Goal: Information Seeking & Learning: Learn about a topic

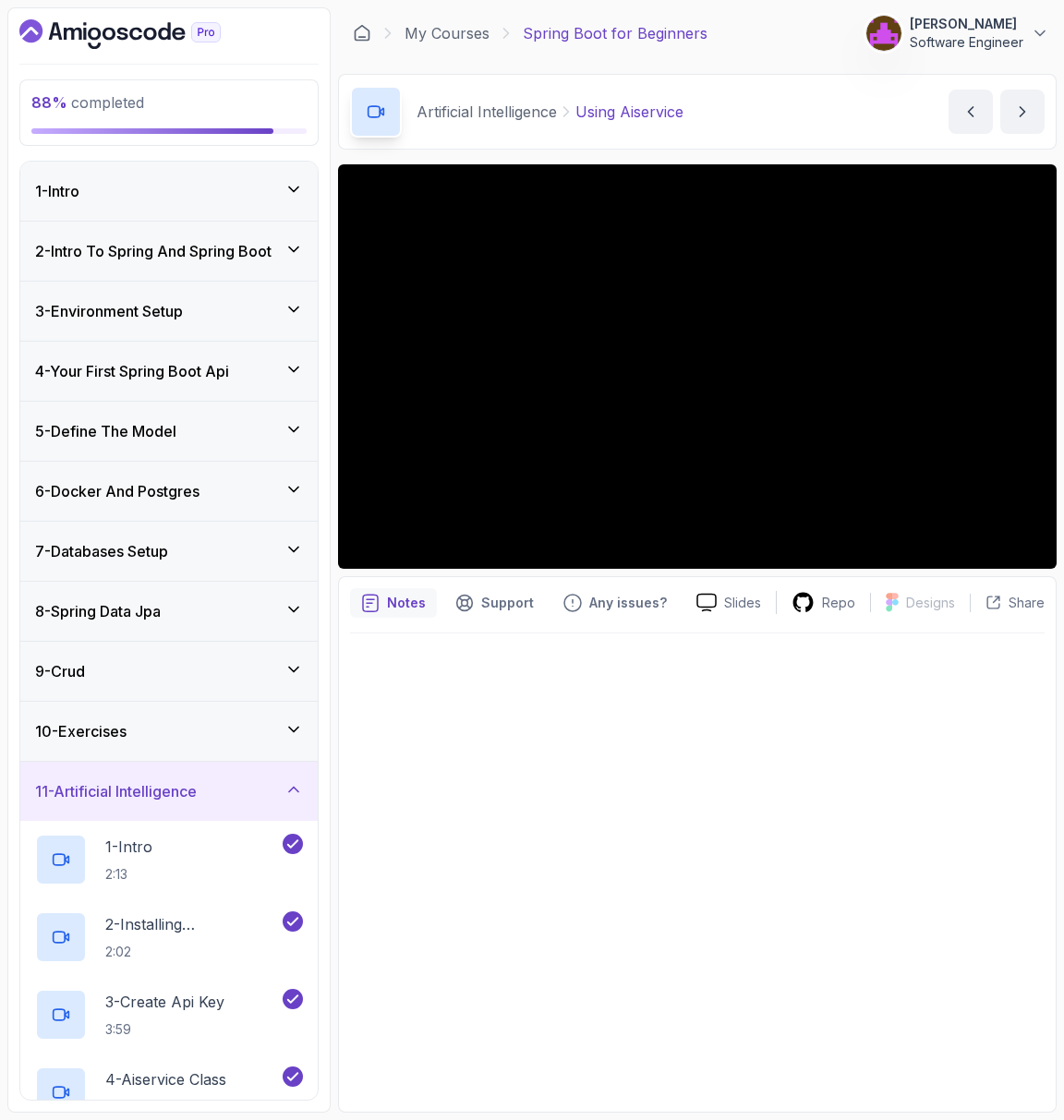
scroll to position [318, 0]
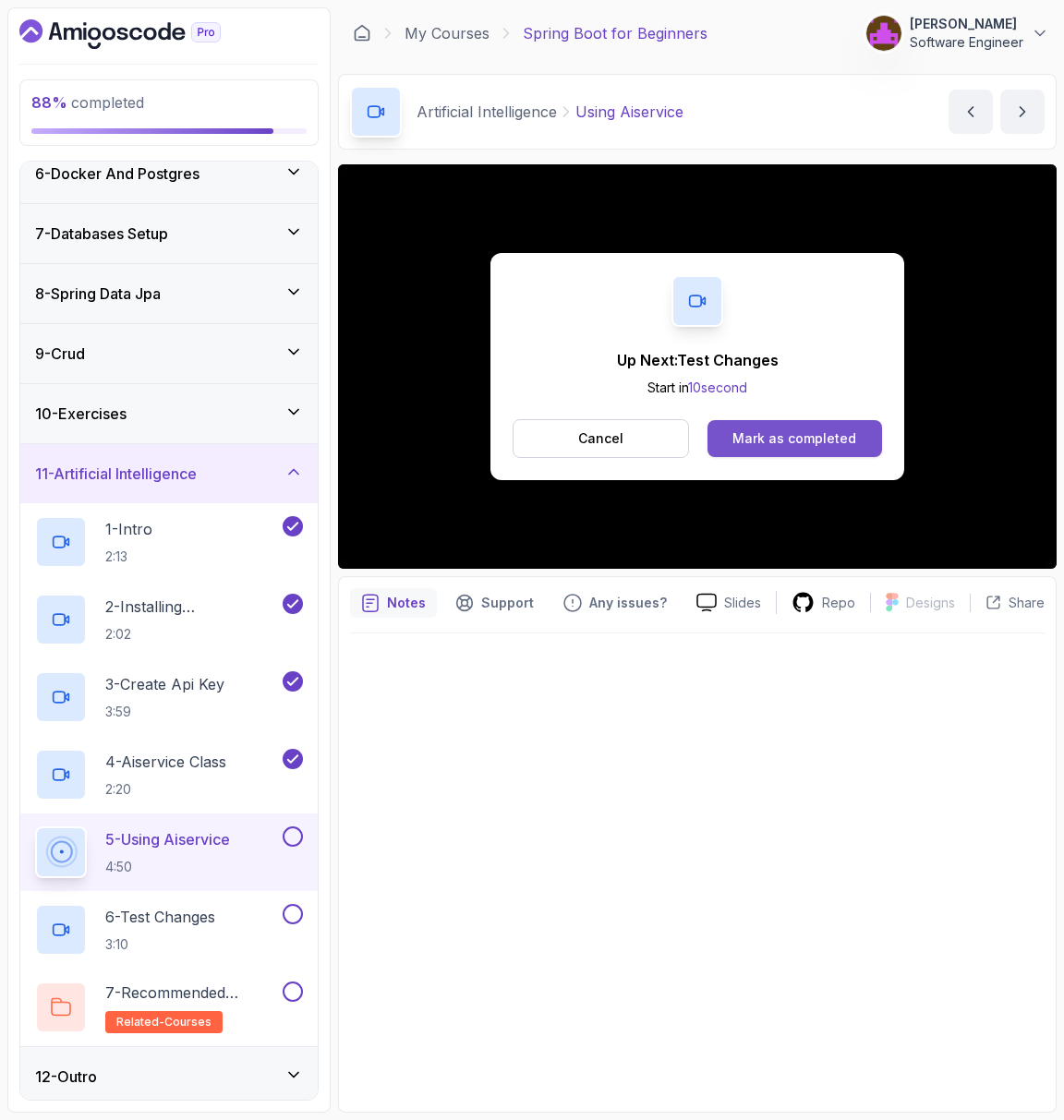
click at [766, 429] on div "Mark as completed" at bounding box center [794, 439] width 124 height 19
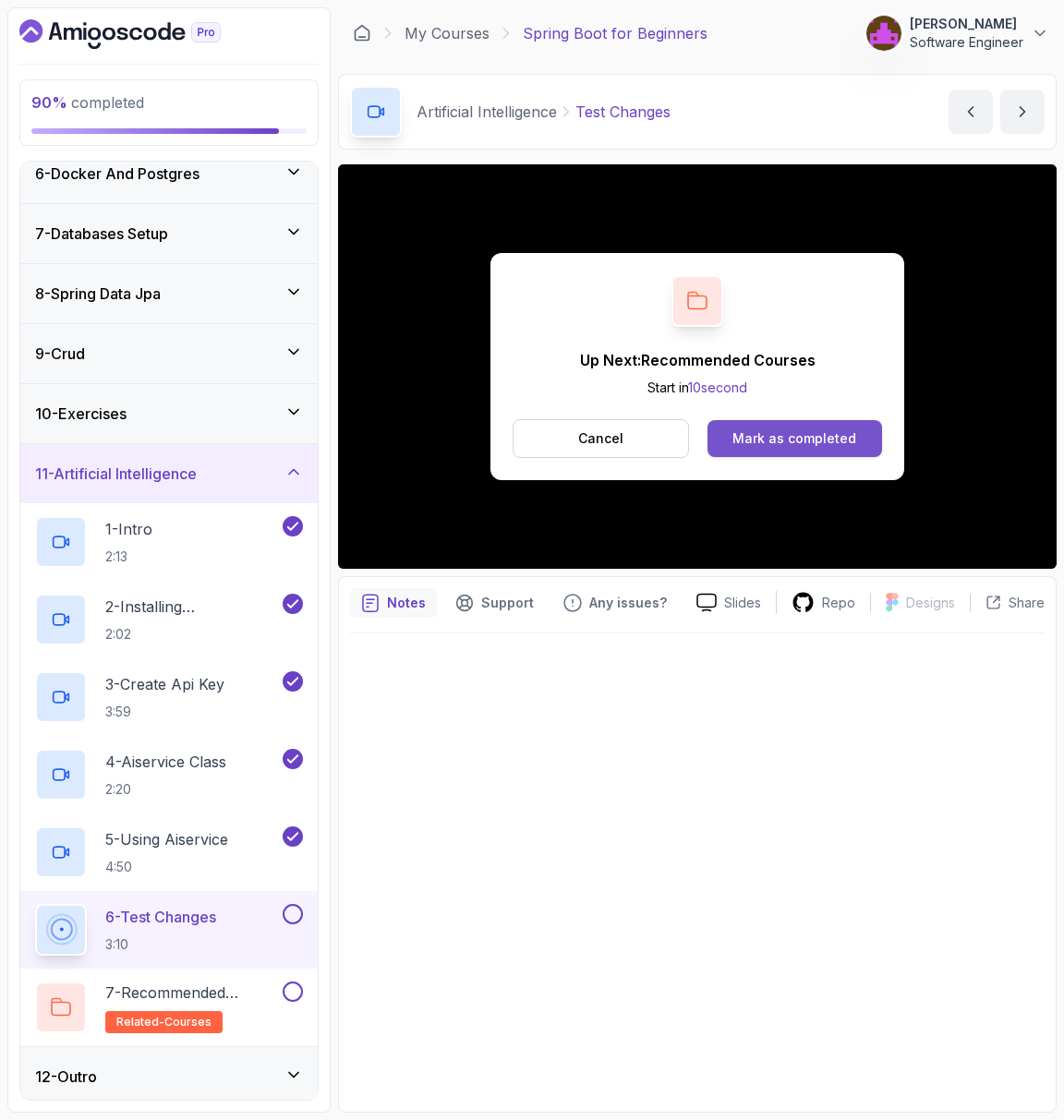
click at [810, 450] on button "Mark as completed" at bounding box center [794, 438] width 175 height 36
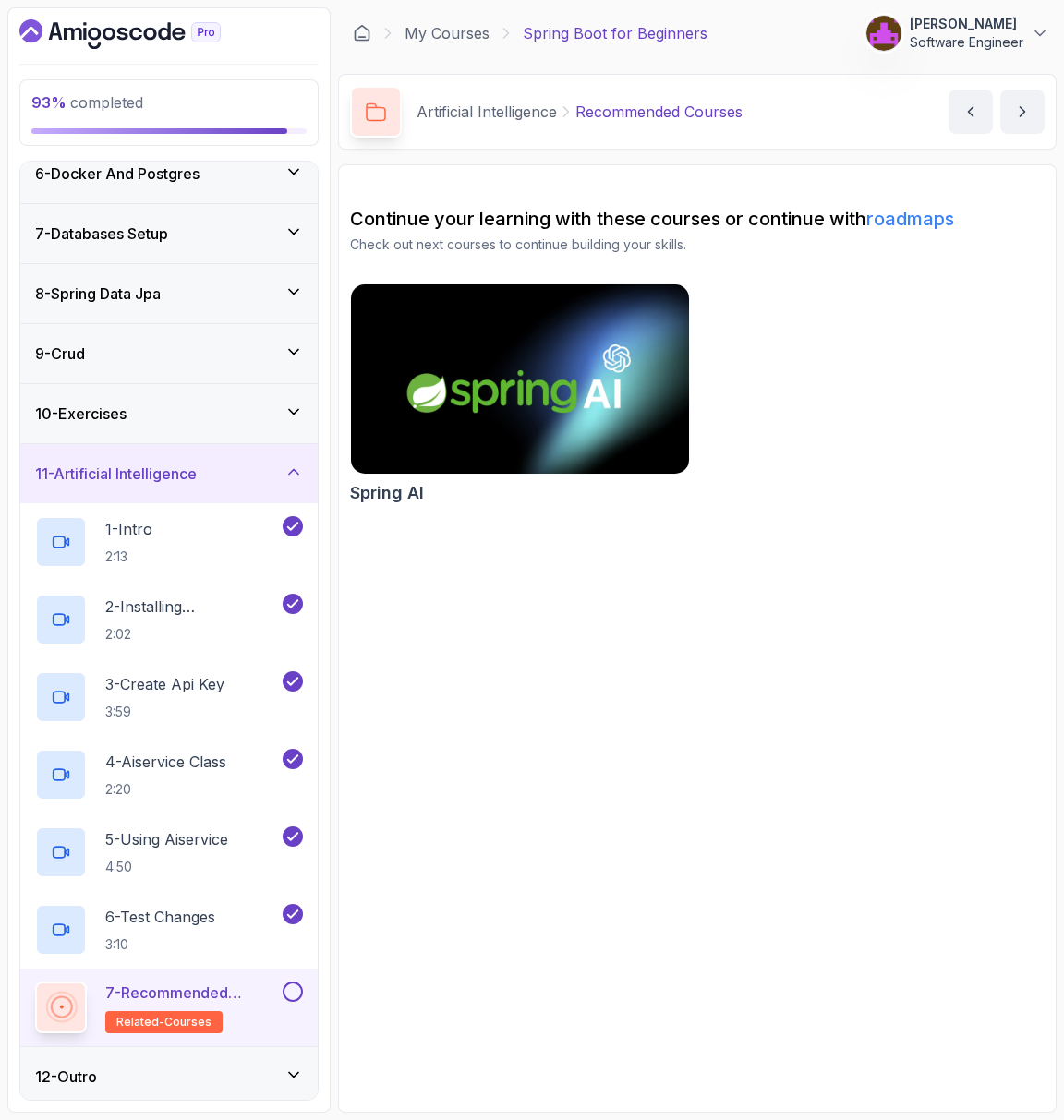
click at [588, 394] on img at bounding box center [519, 379] width 355 height 198
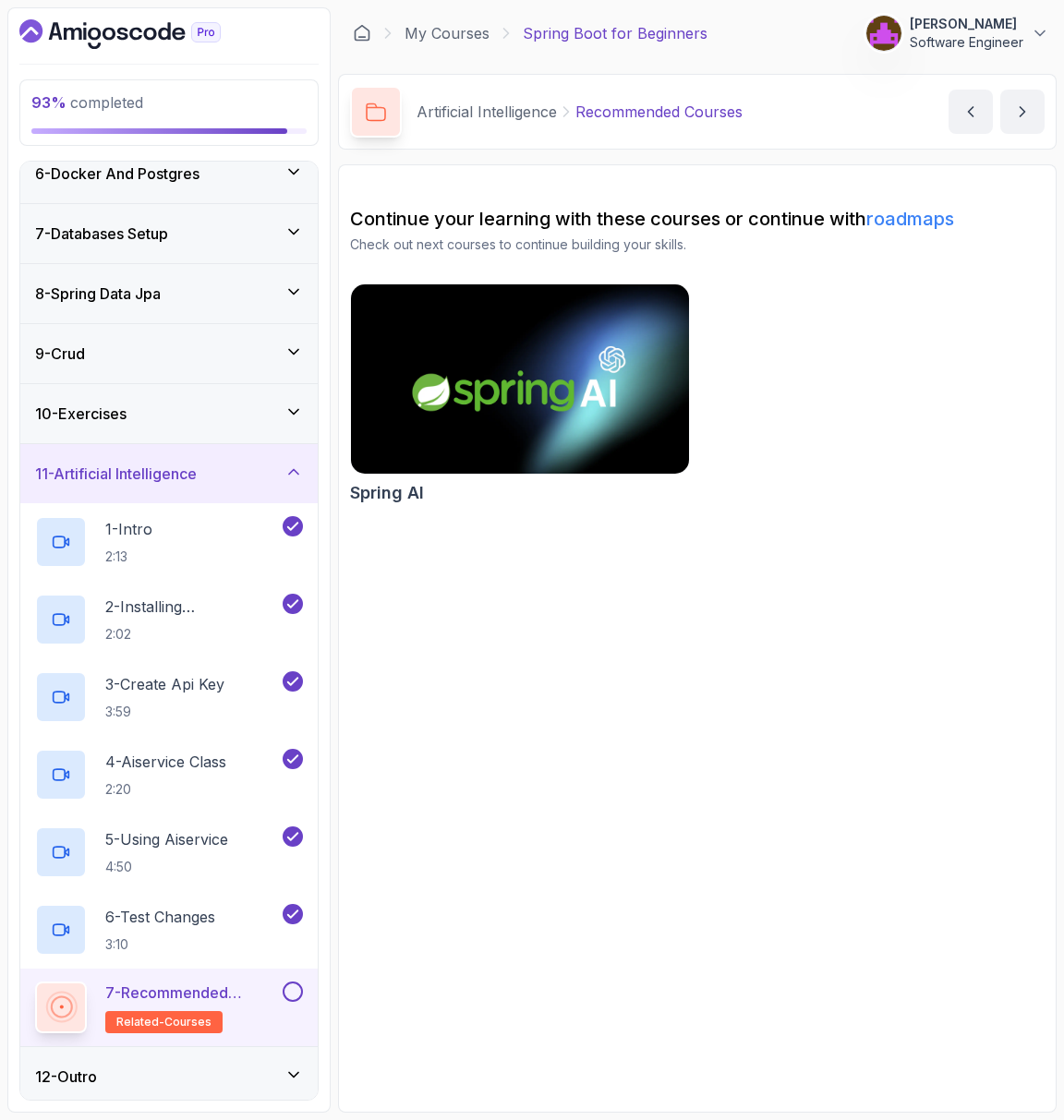
click at [299, 982] on button at bounding box center [293, 992] width 21 height 21
click at [196, 1047] on div "12 - Outro" at bounding box center [169, 1076] width 298 height 59
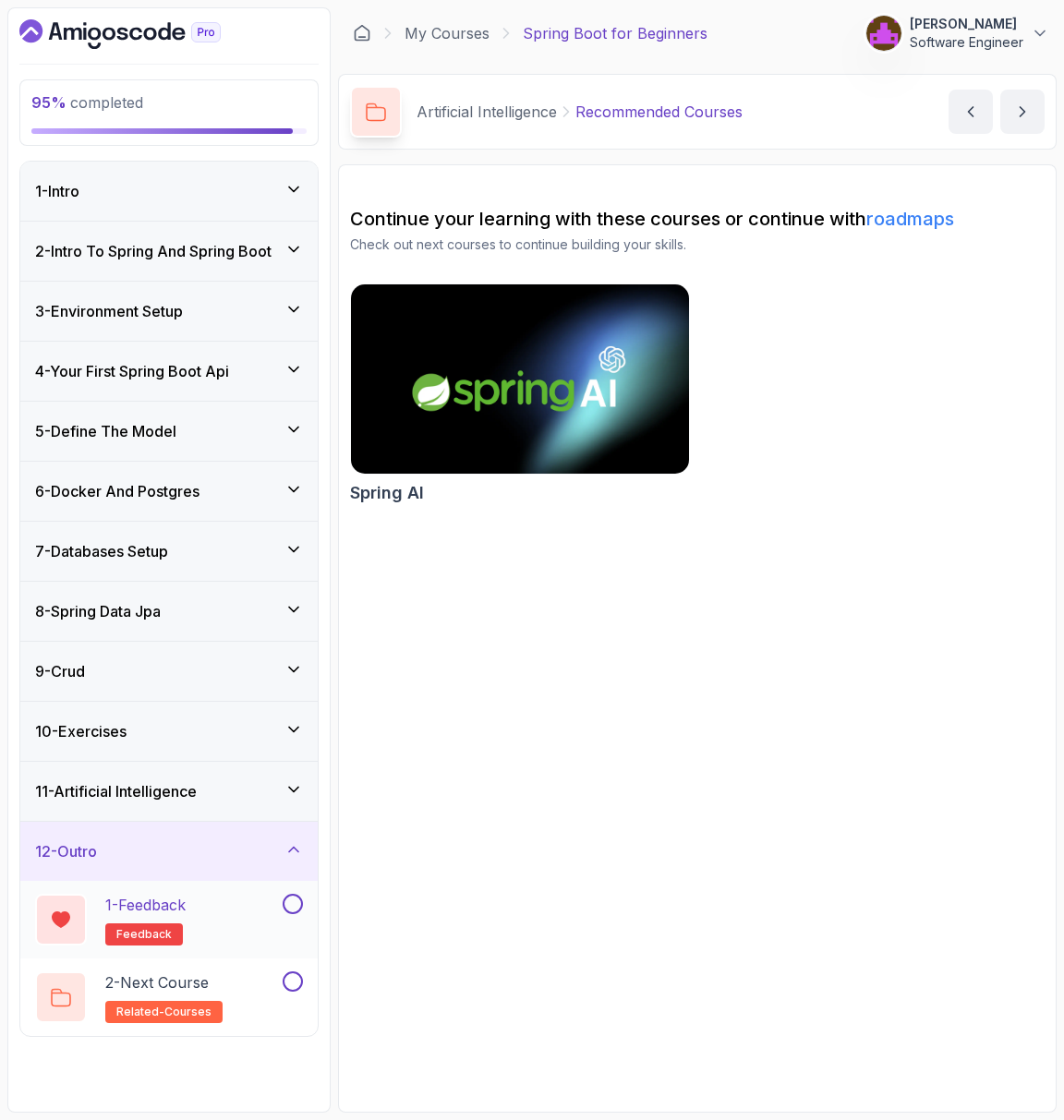
click at [240, 911] on div "1 - Feedback feedback" at bounding box center [157, 919] width 244 height 51
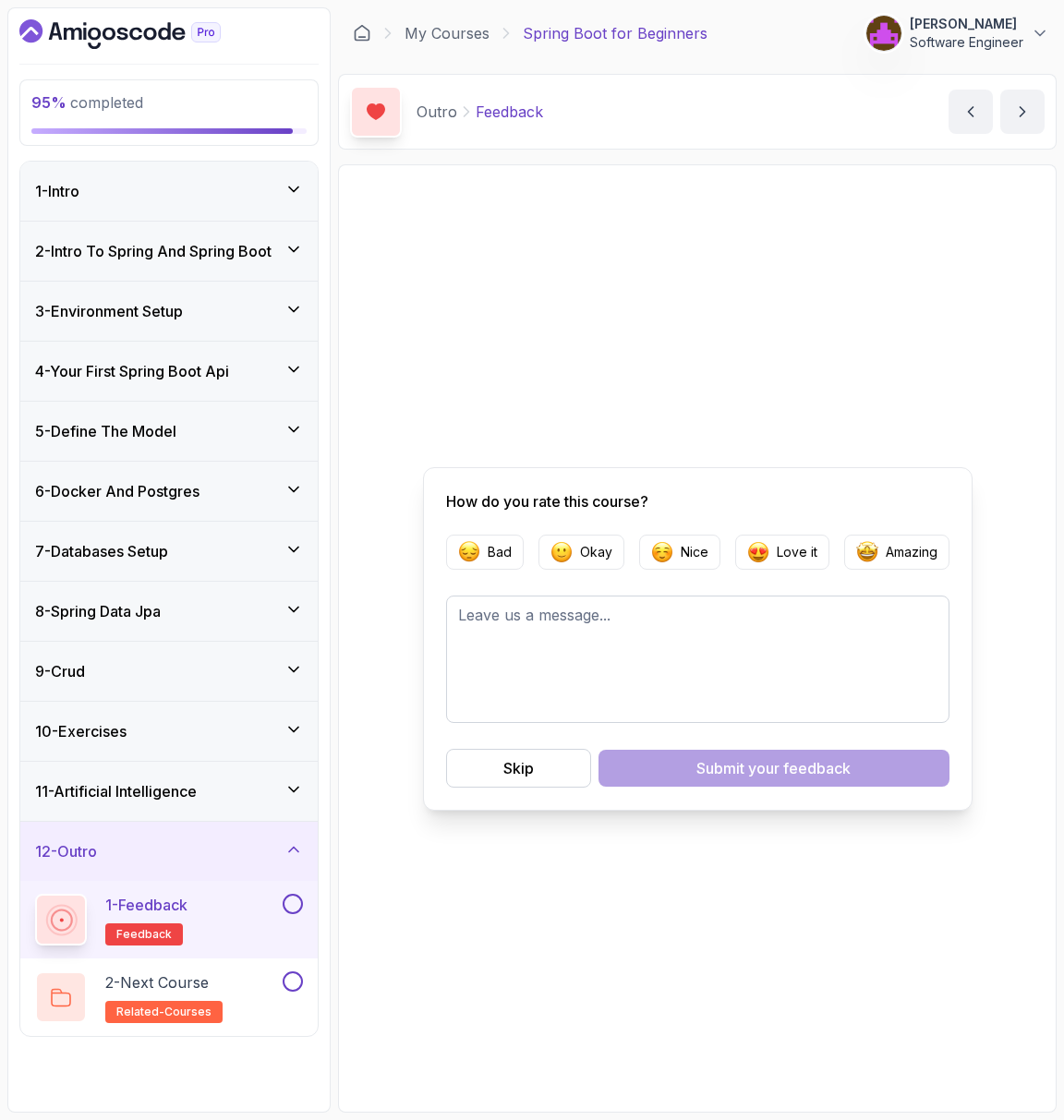
click at [218, 780] on div "11 - Artificial Intelligence" at bounding box center [169, 792] width 268 height 22
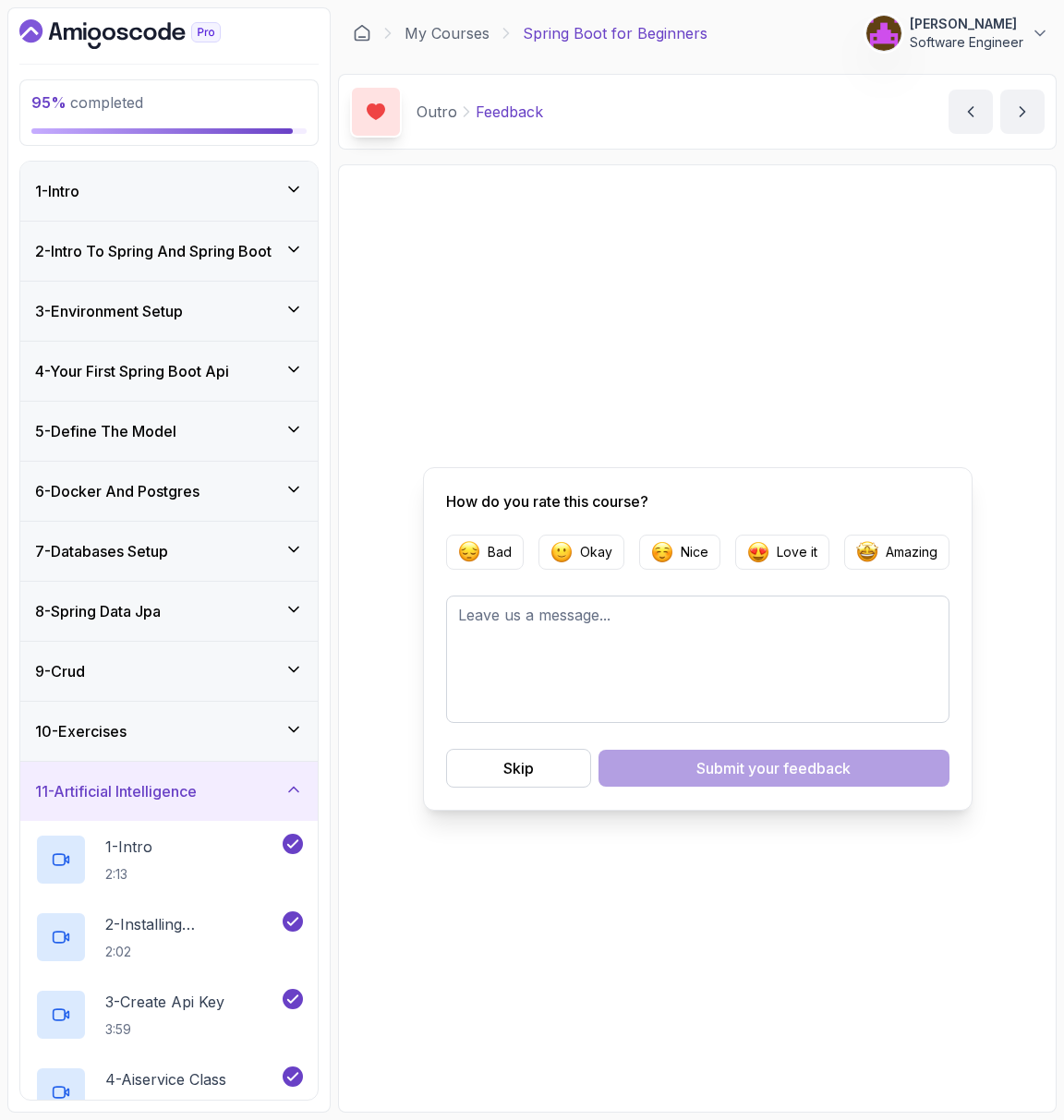
scroll to position [318, 0]
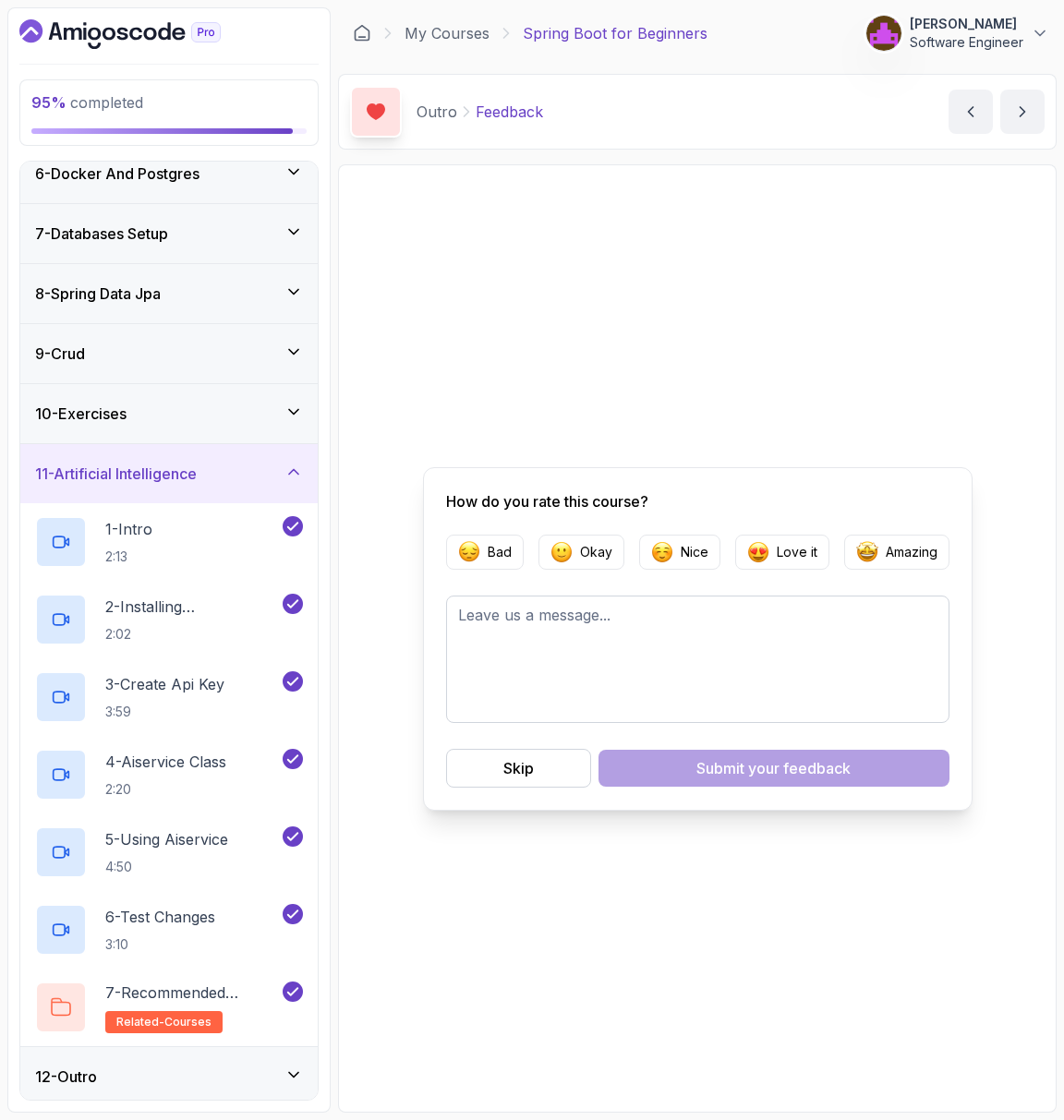
click at [197, 478] on h3 "11 - Artificial Intelligence" at bounding box center [116, 474] width 162 height 22
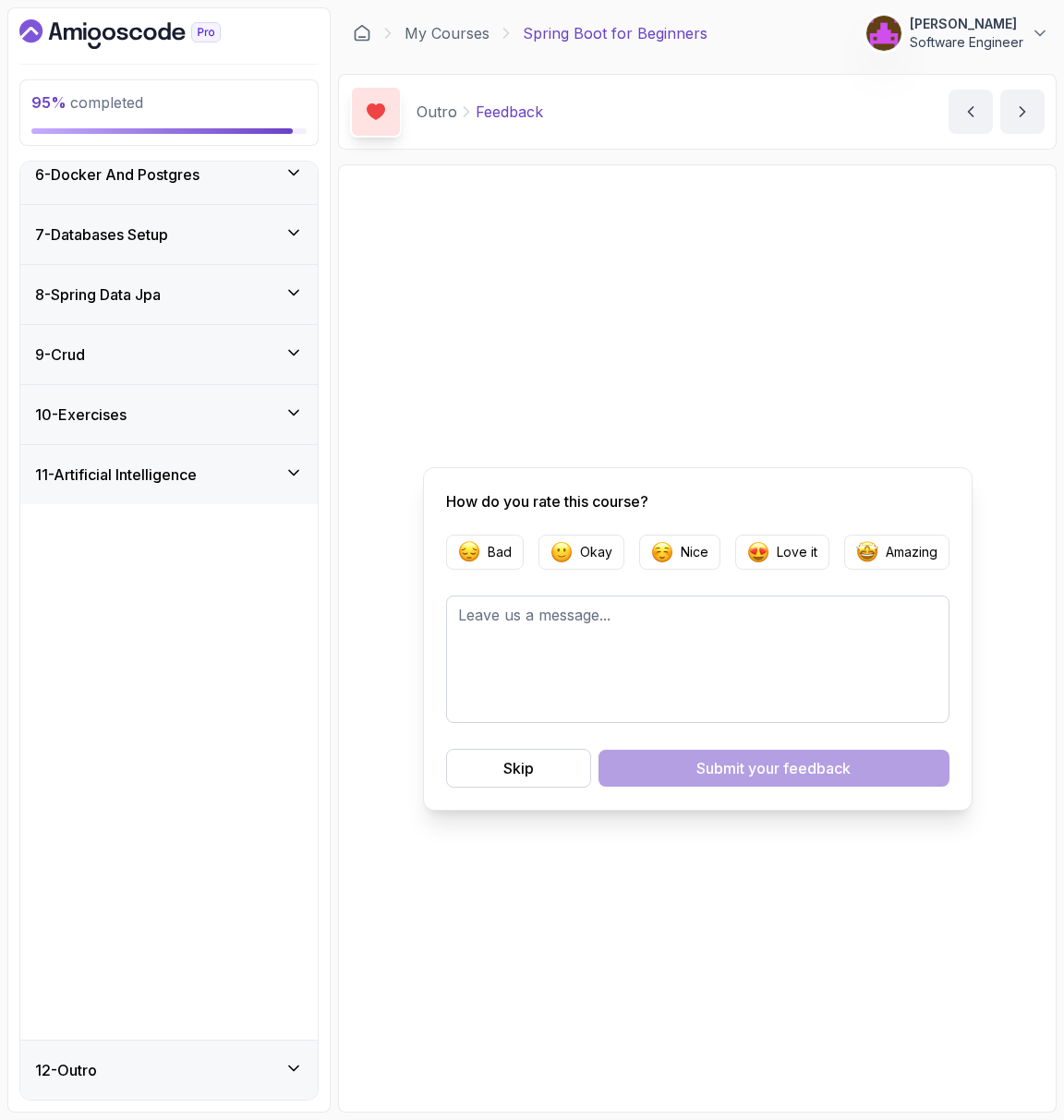
scroll to position [0, 0]
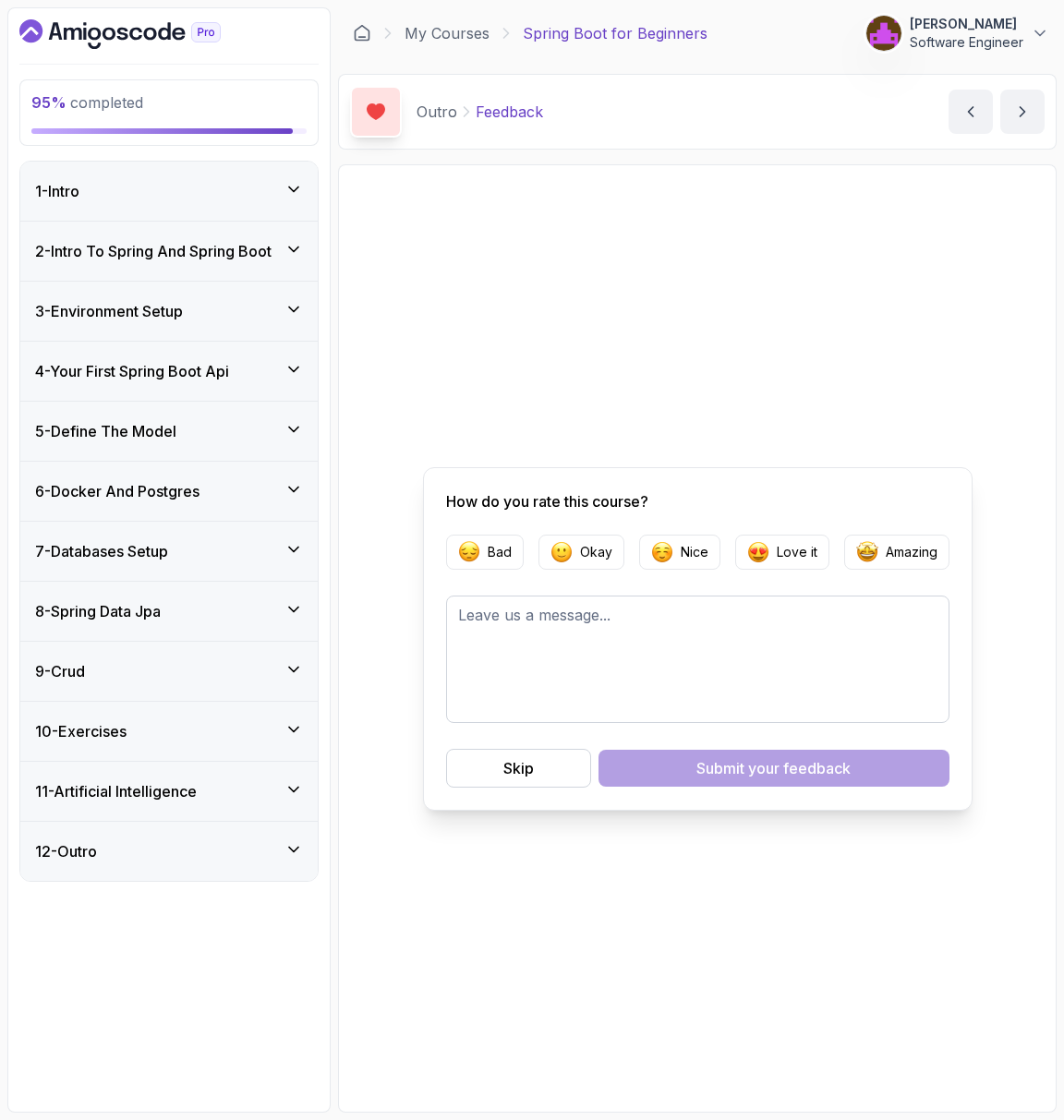
click at [197, 830] on div "12 - Outro" at bounding box center [169, 851] width 298 height 59
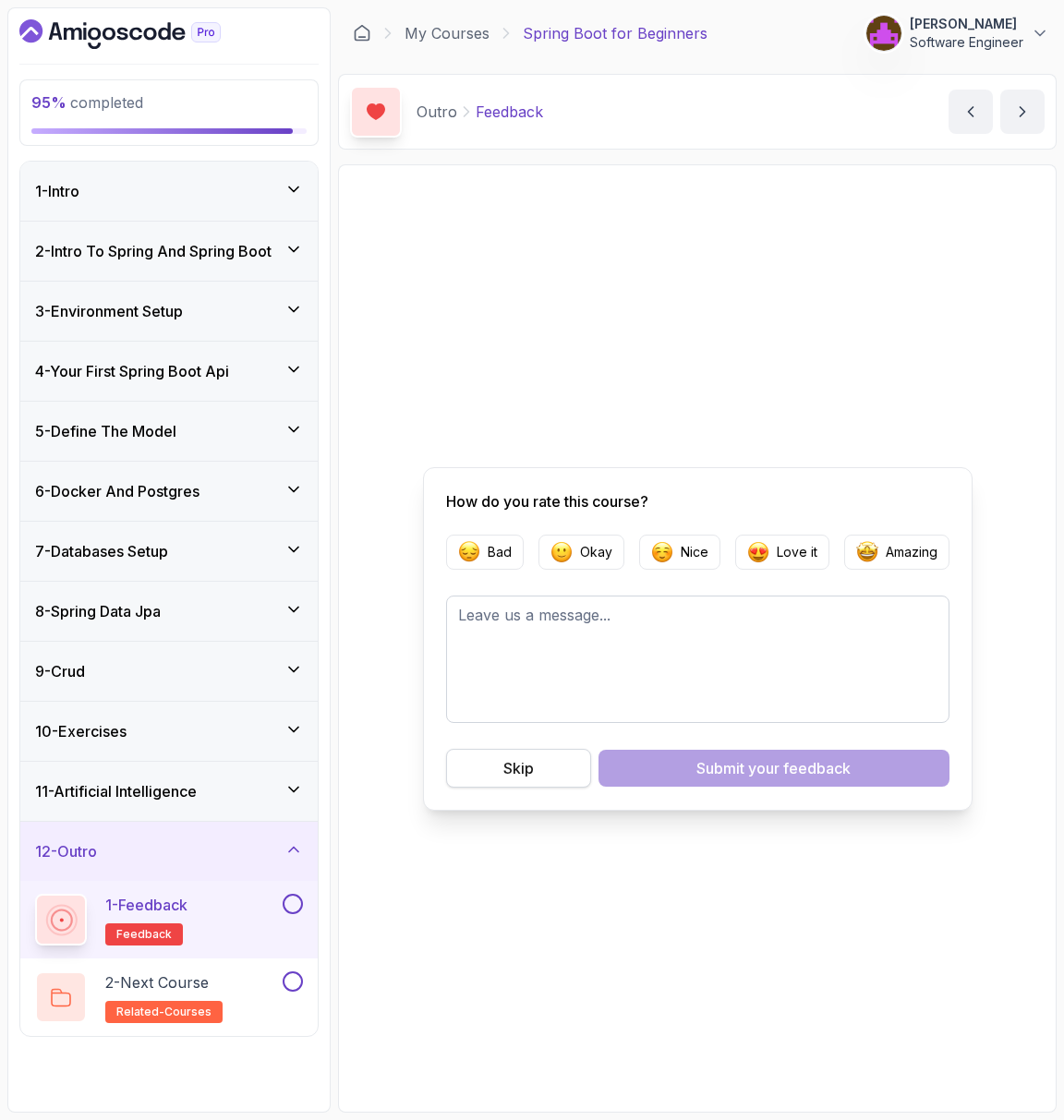
click at [576, 760] on button "Skip" at bounding box center [518, 767] width 145 height 38
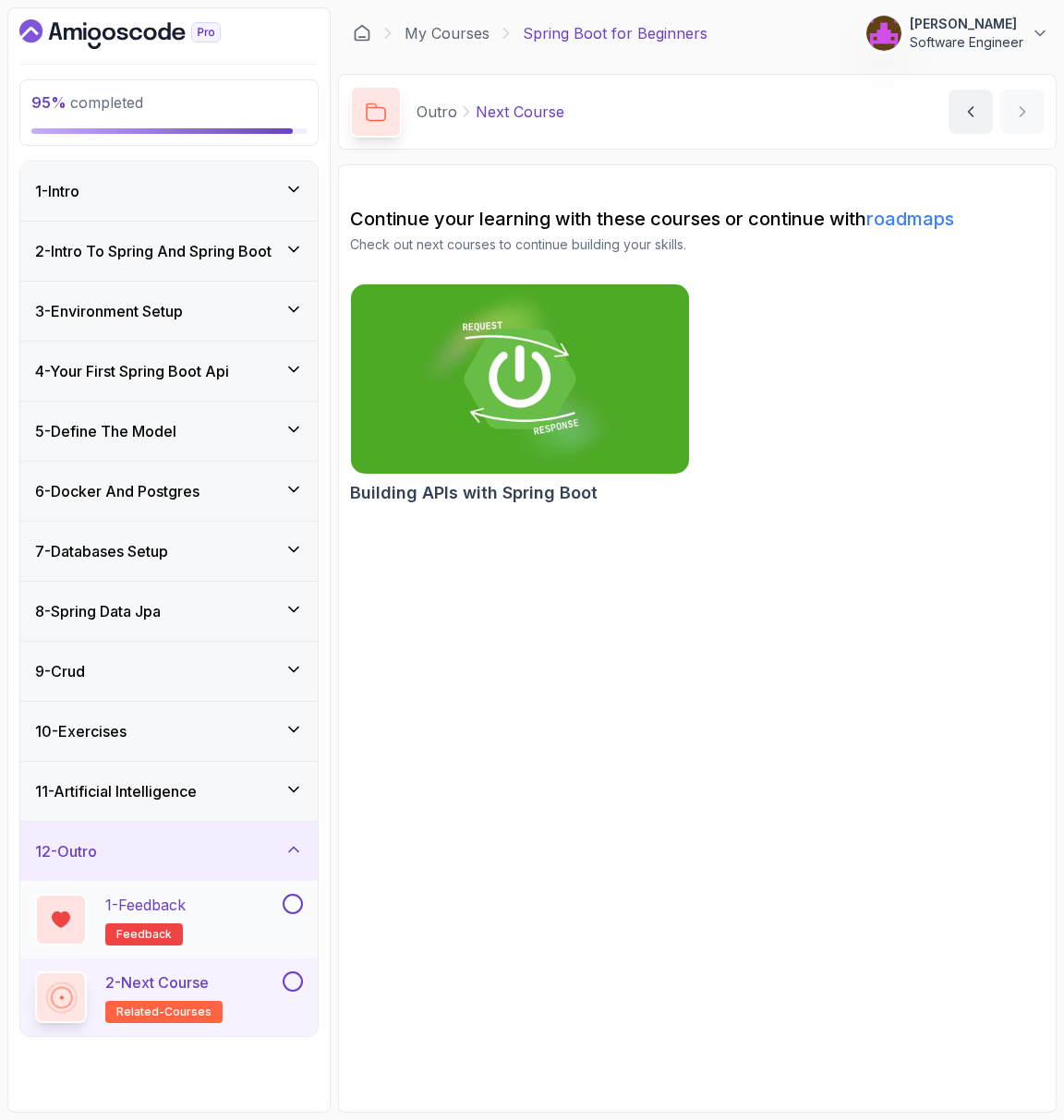
click at [289, 903] on button at bounding box center [293, 904] width 21 height 21
click at [295, 973] on button at bounding box center [293, 982] width 21 height 21
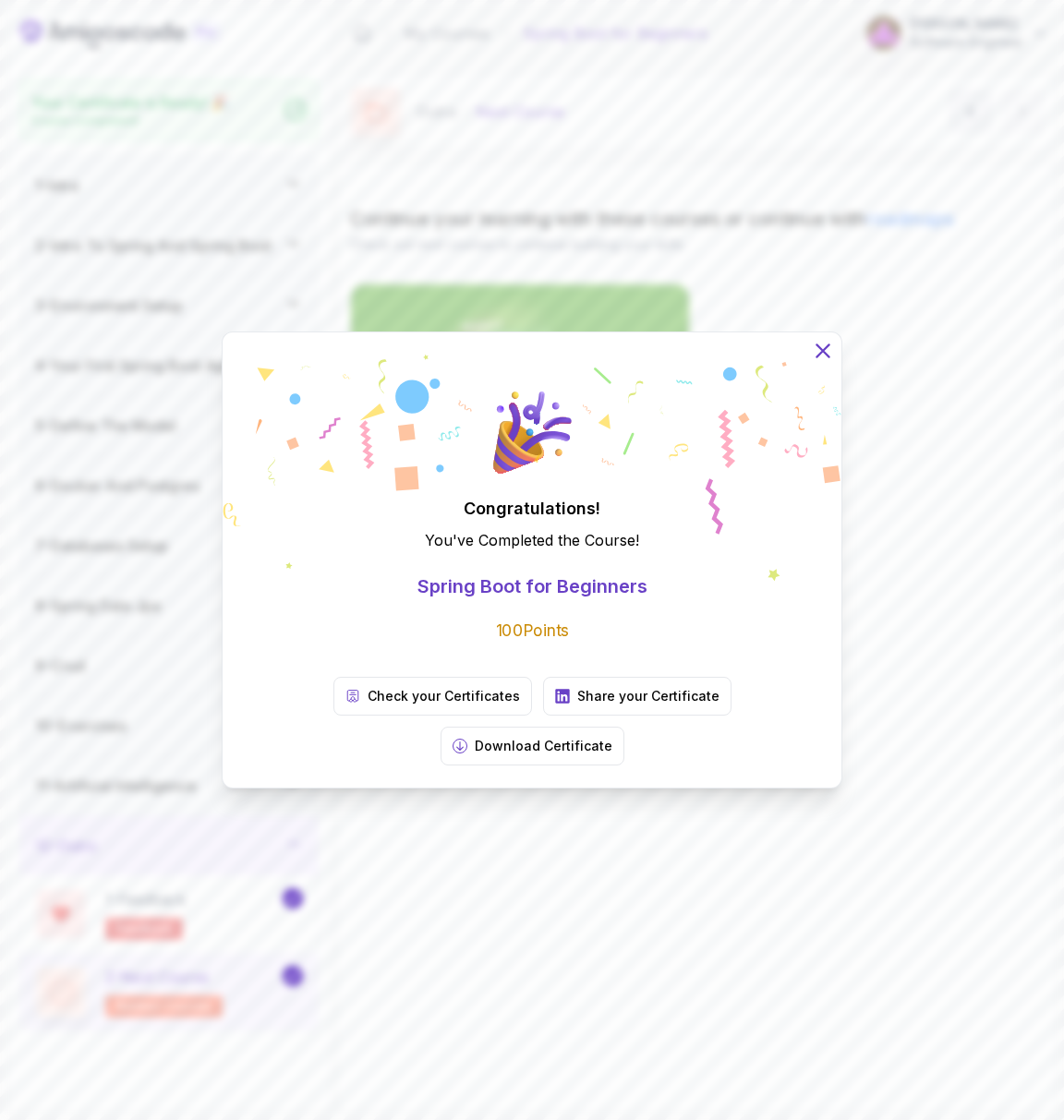
click at [836, 360] on button at bounding box center [823, 350] width 40 height 40
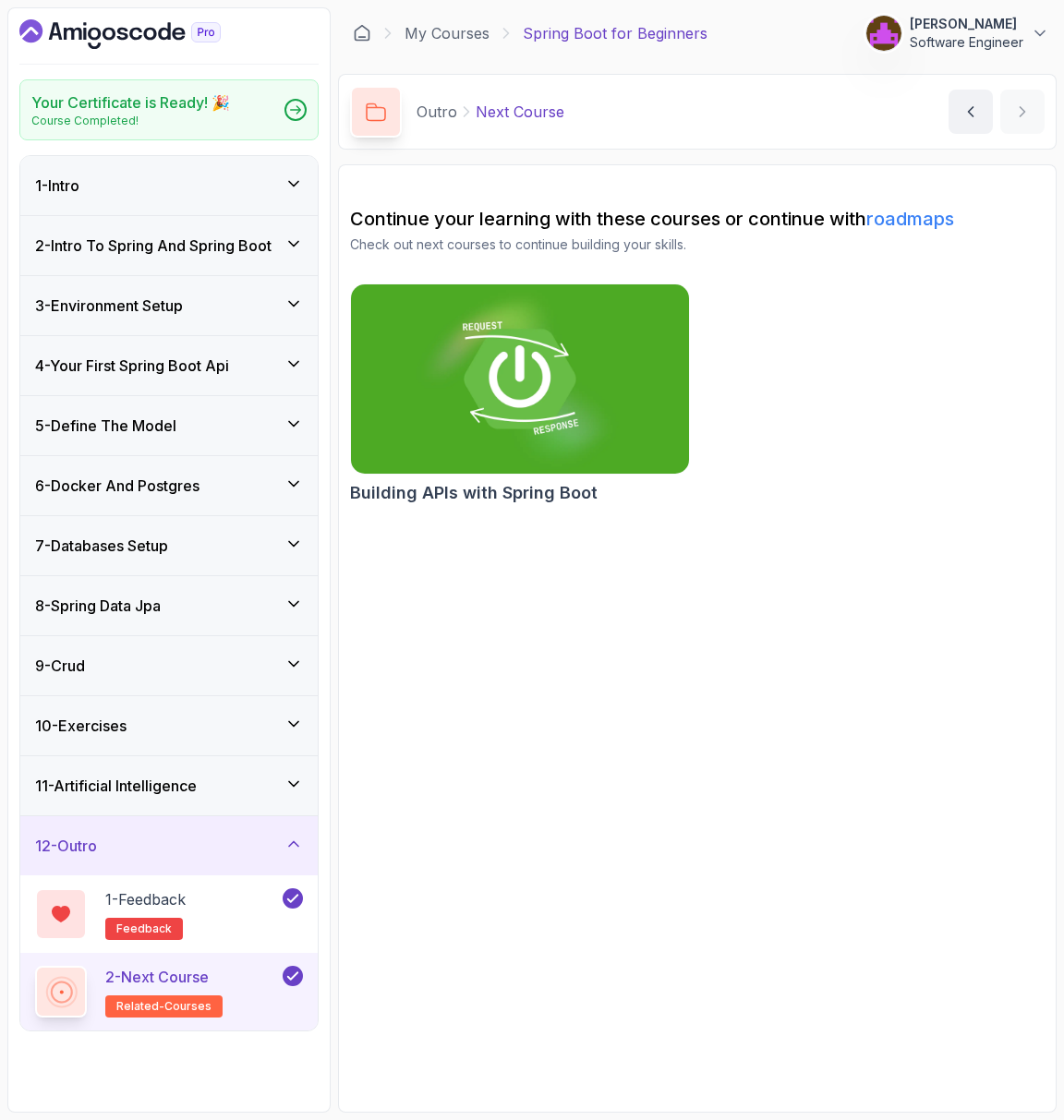
click at [222, 240] on h3 "2 - Intro To Spring And Spring Boot" at bounding box center [153, 246] width 237 height 22
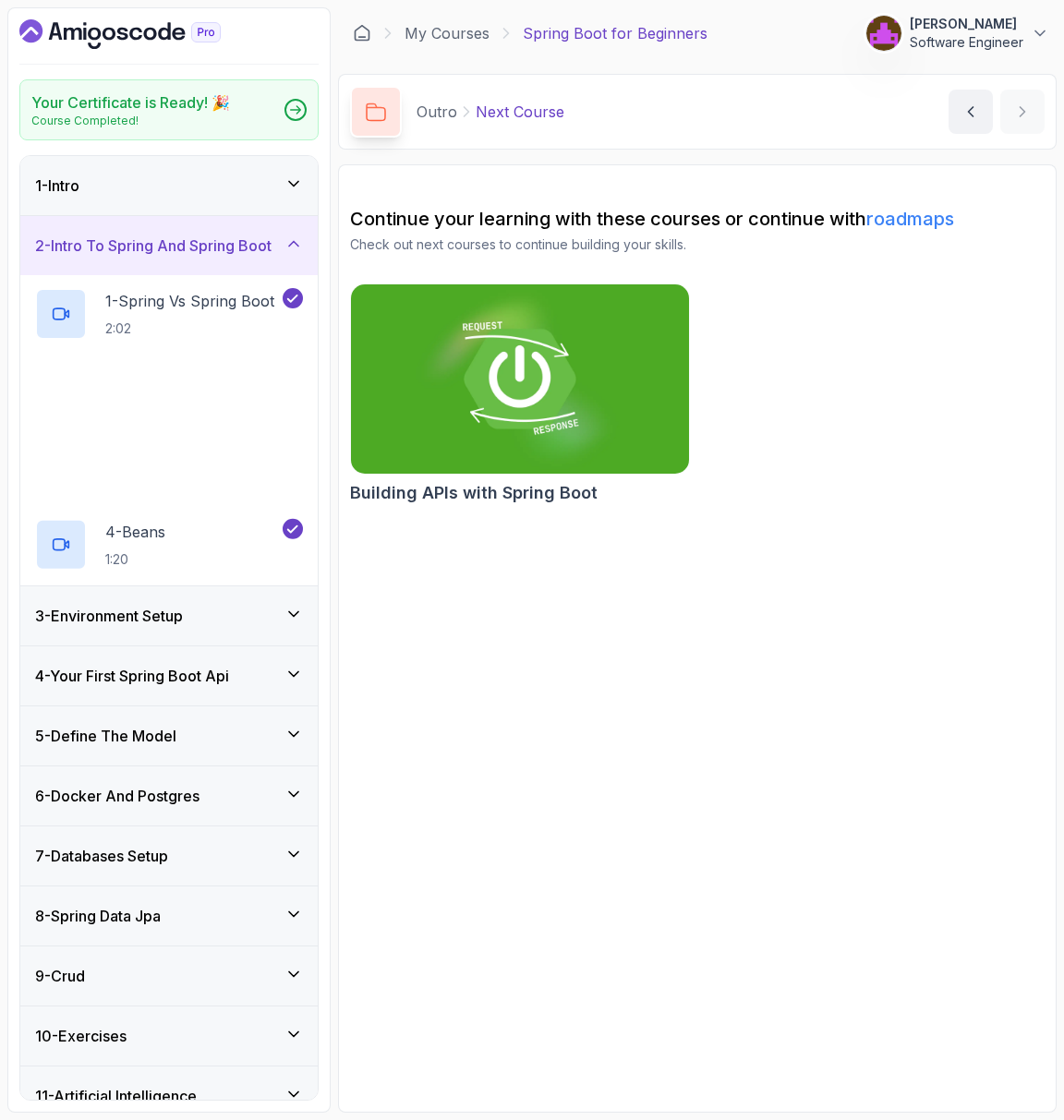
click at [222, 240] on h3 "2 - Intro To Spring And Spring Boot" at bounding box center [153, 246] width 237 height 22
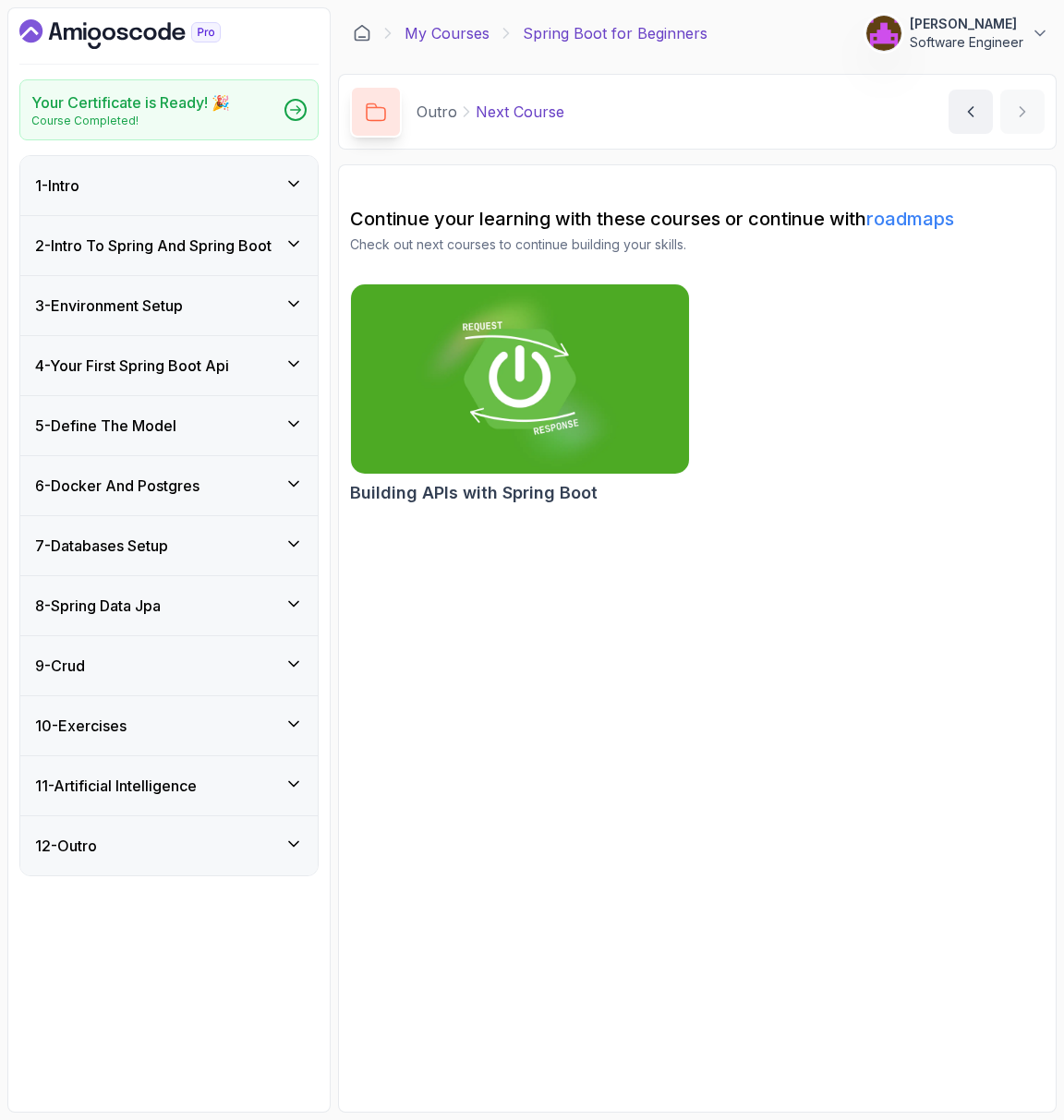
click at [457, 31] on link "My Courses" at bounding box center [446, 34] width 85 height 22
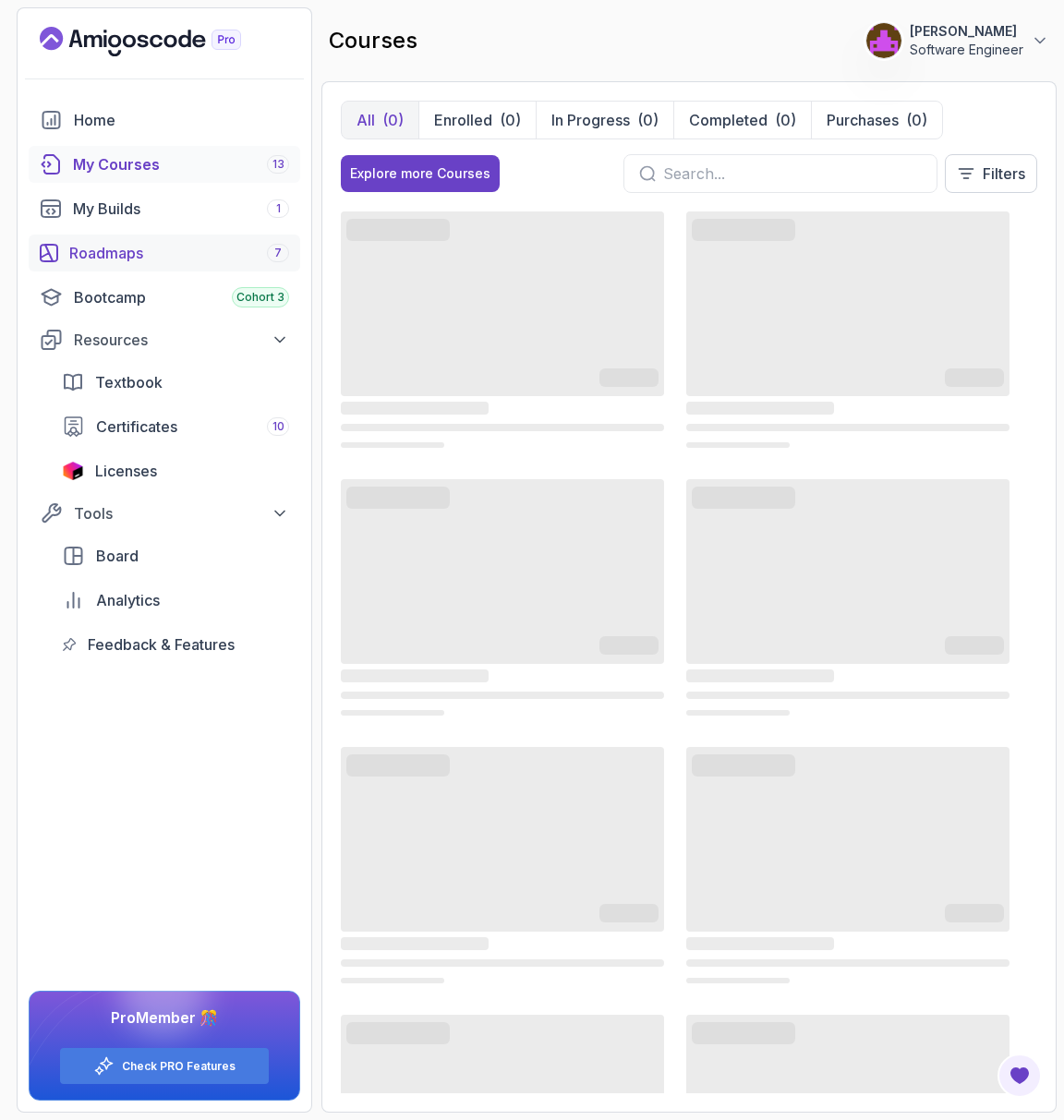
click at [166, 252] on div "Roadmaps 7" at bounding box center [179, 254] width 220 height 22
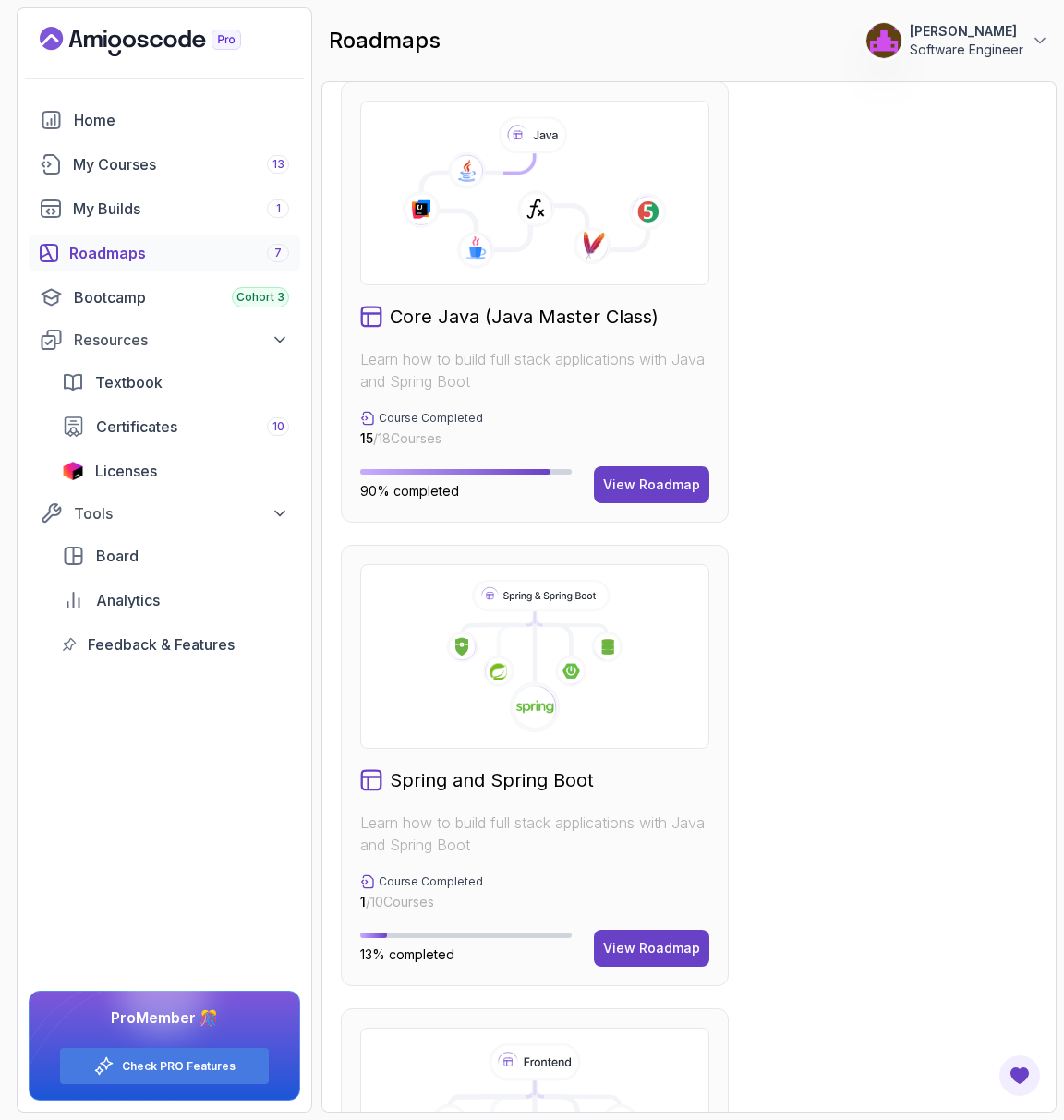
scroll to position [944, 0]
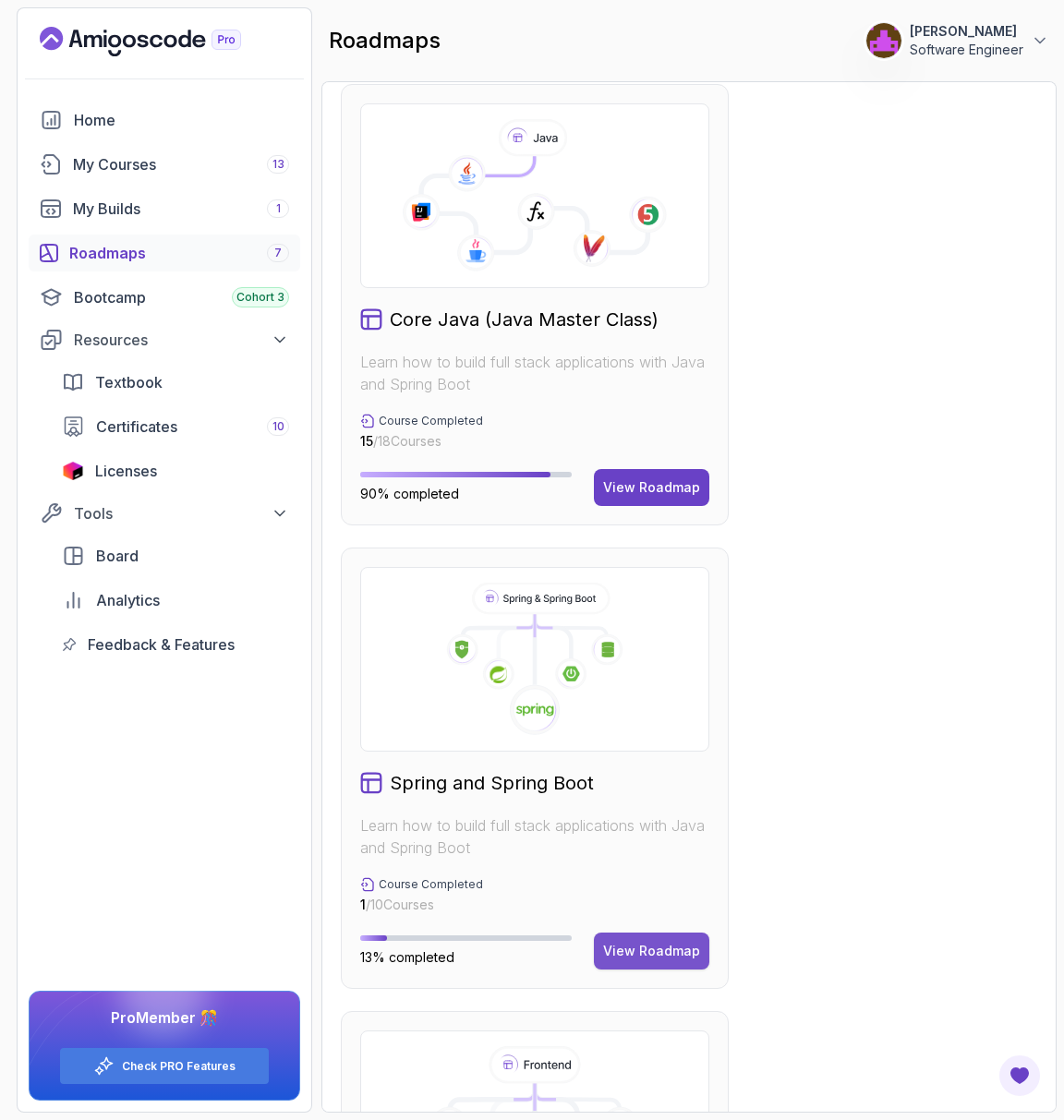
click at [676, 953] on div "View Roadmap" at bounding box center [652, 952] width 97 height 19
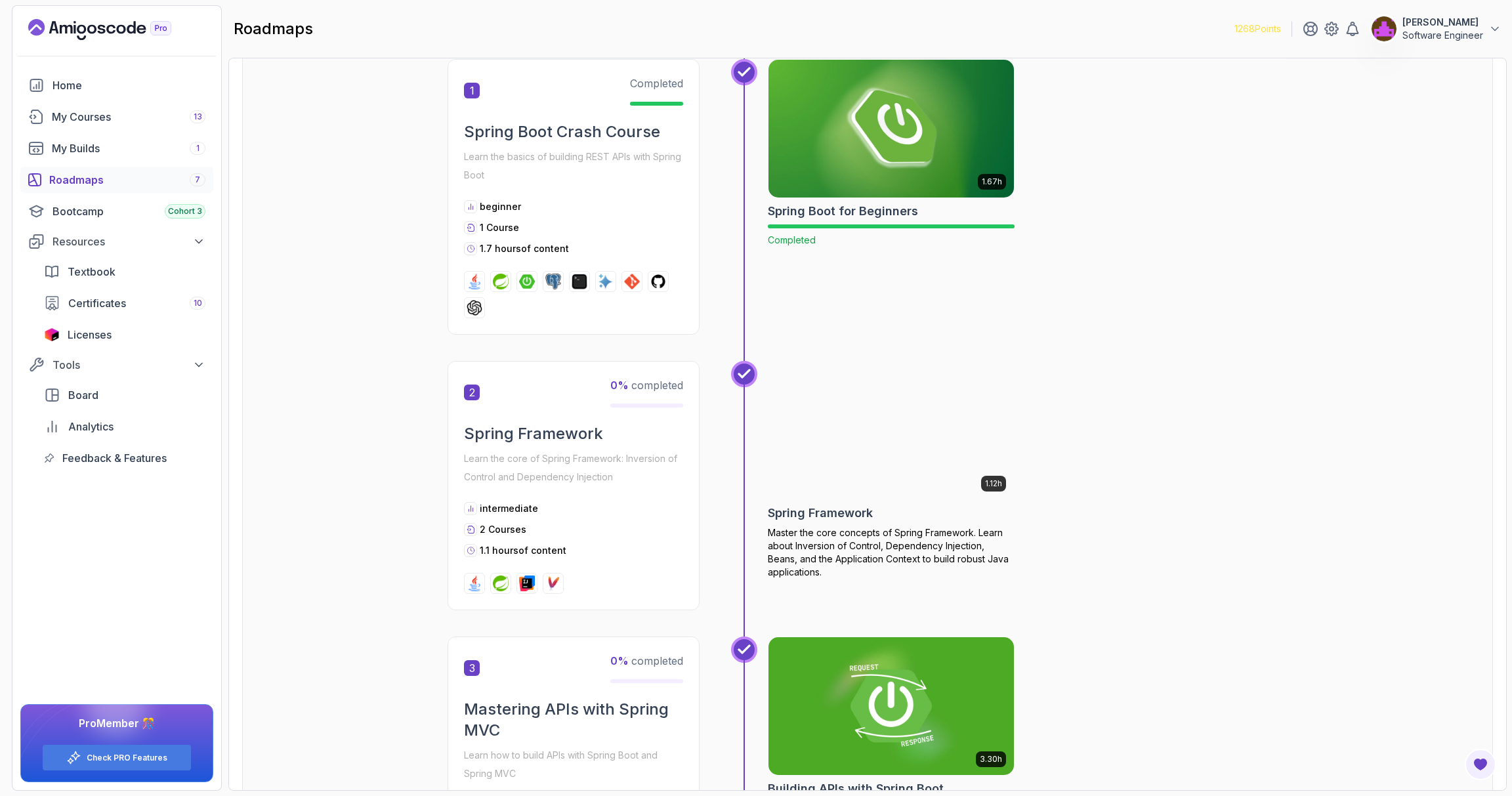
scroll to position [270, 0]
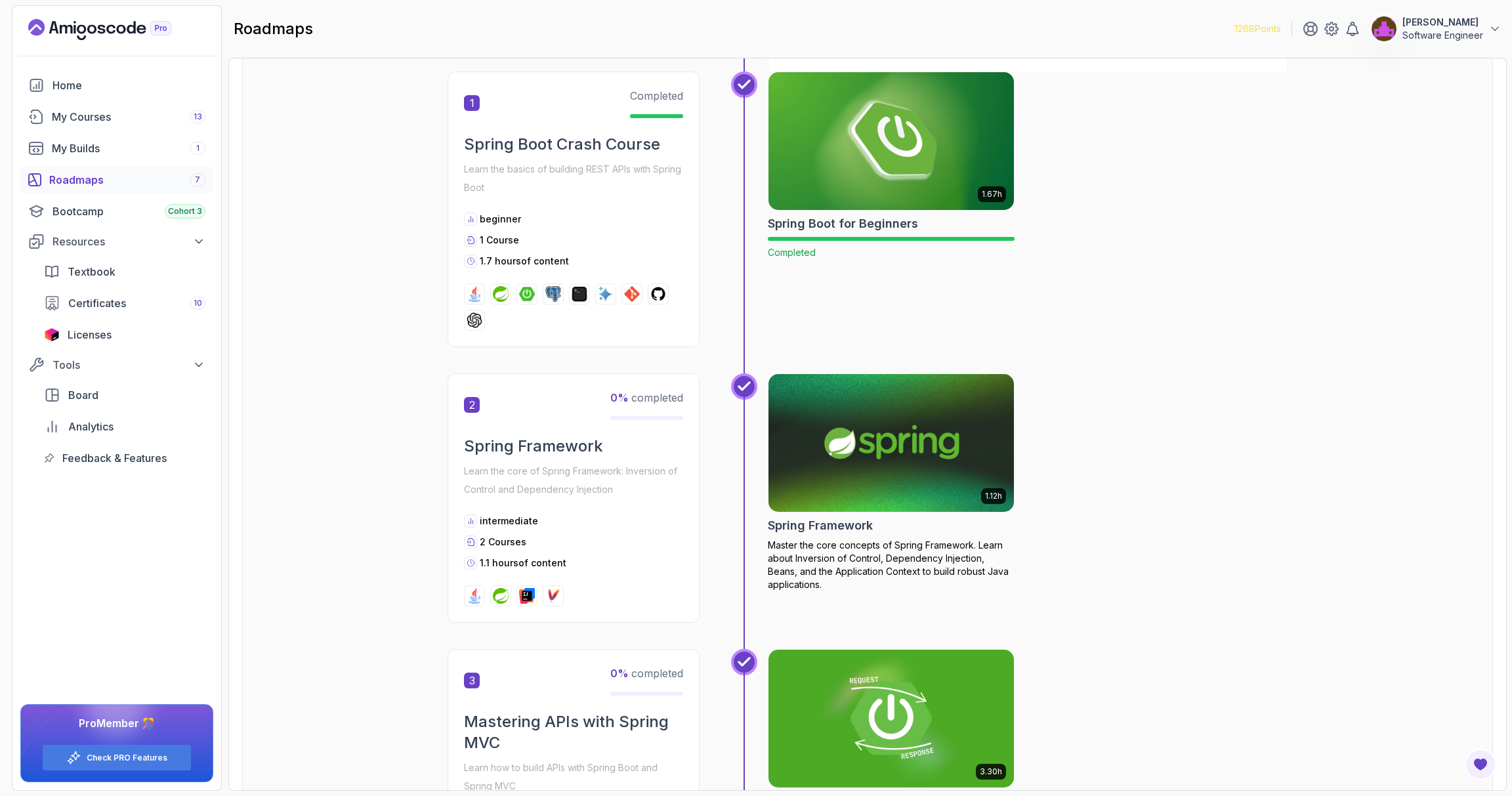
click at [755, 490] on img at bounding box center [892, 443] width 258 height 144
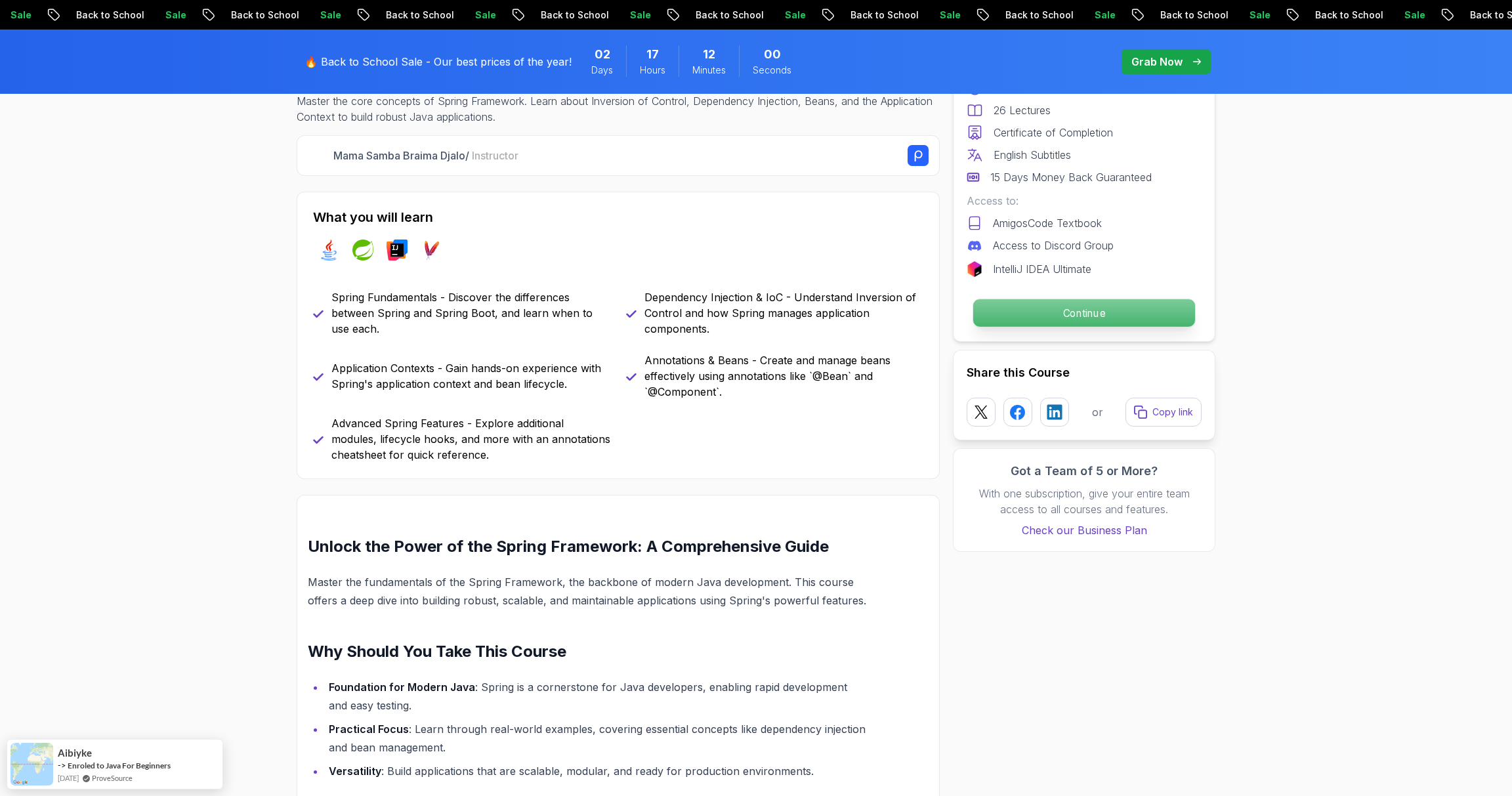
scroll to position [491, 0]
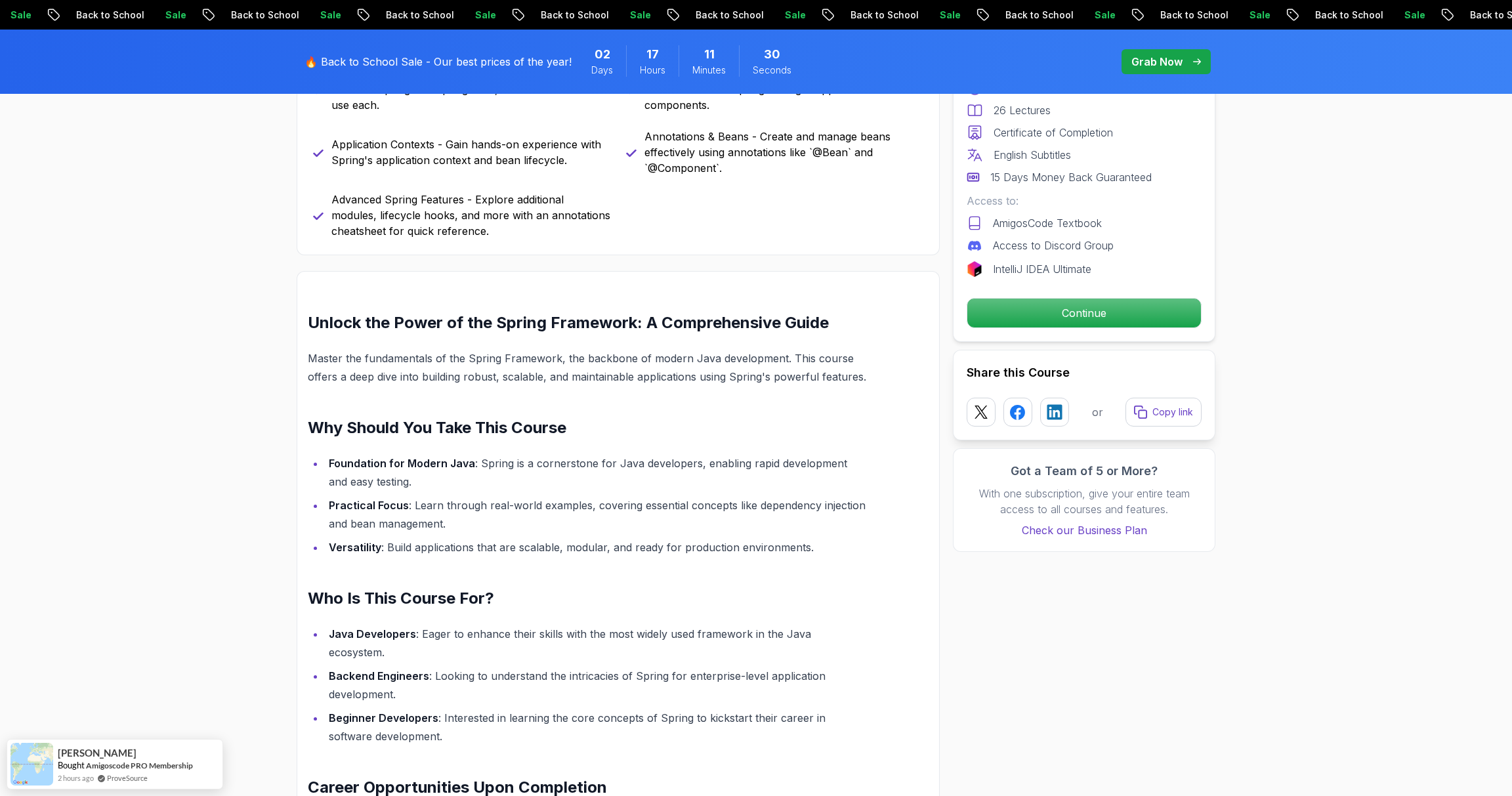
scroll to position [698, 0]
